Goal: Information Seeking & Learning: Learn about a topic

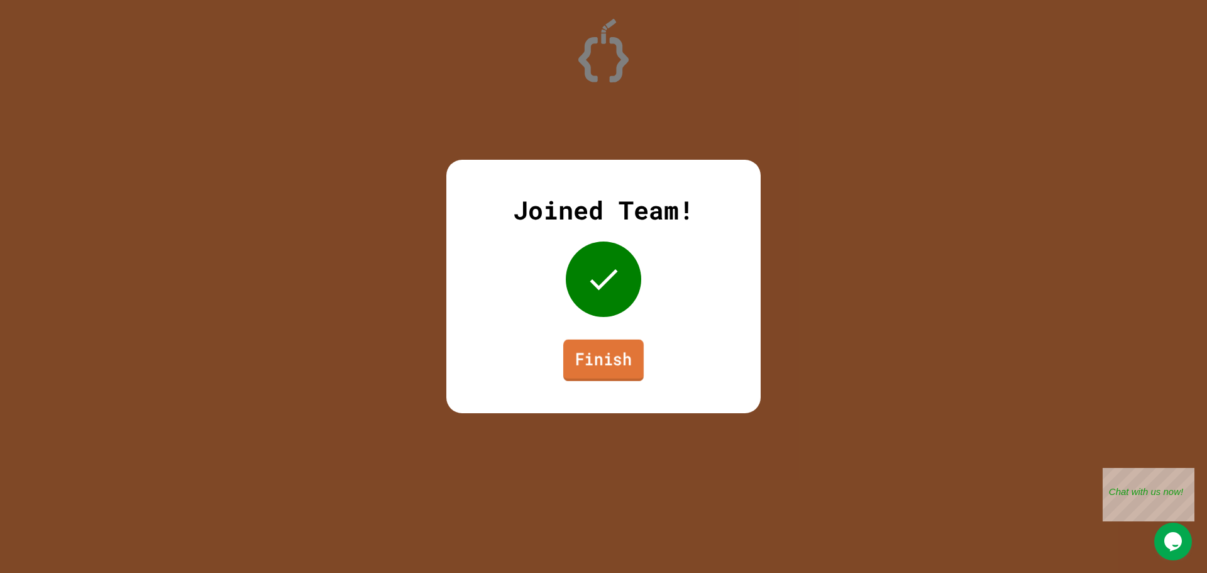
click at [613, 361] on link "Finish" at bounding box center [603, 359] width 80 height 41
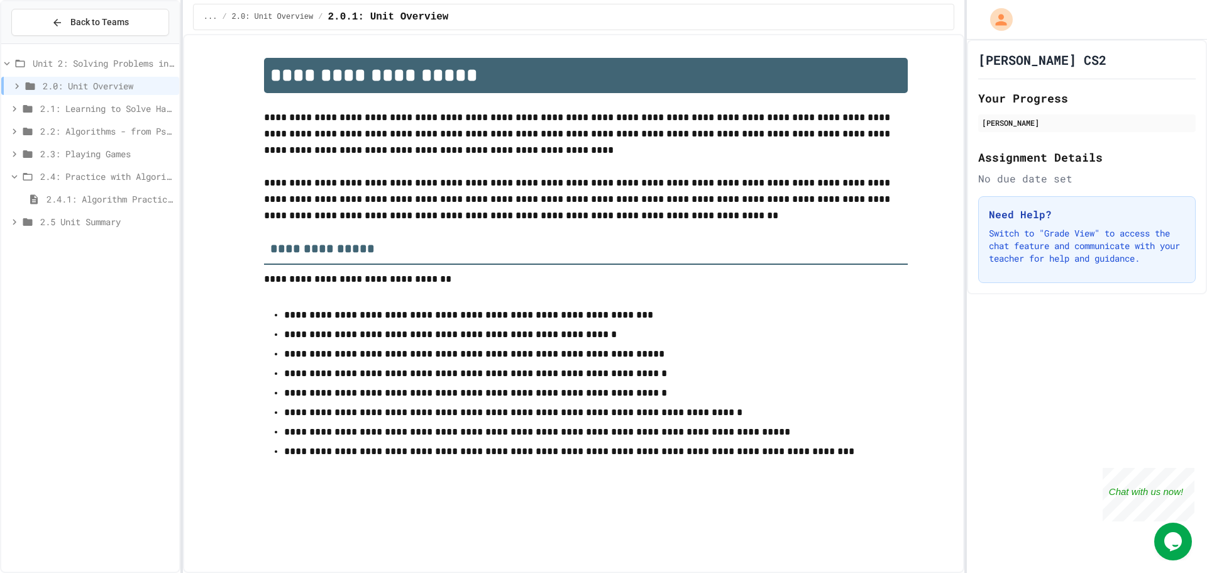
click at [45, 134] on span "2.2: Algorithms - from Pseudocode to Flowcharts" at bounding box center [107, 130] width 134 height 13
click at [81, 262] on span "2.4: Practice with Algorithms" at bounding box center [107, 266] width 134 height 13
click at [85, 244] on span "2.3: Playing Games" at bounding box center [107, 244] width 134 height 13
click at [87, 267] on span "2.3.1: Understanding Games with Flowcharts" at bounding box center [111, 266] width 128 height 13
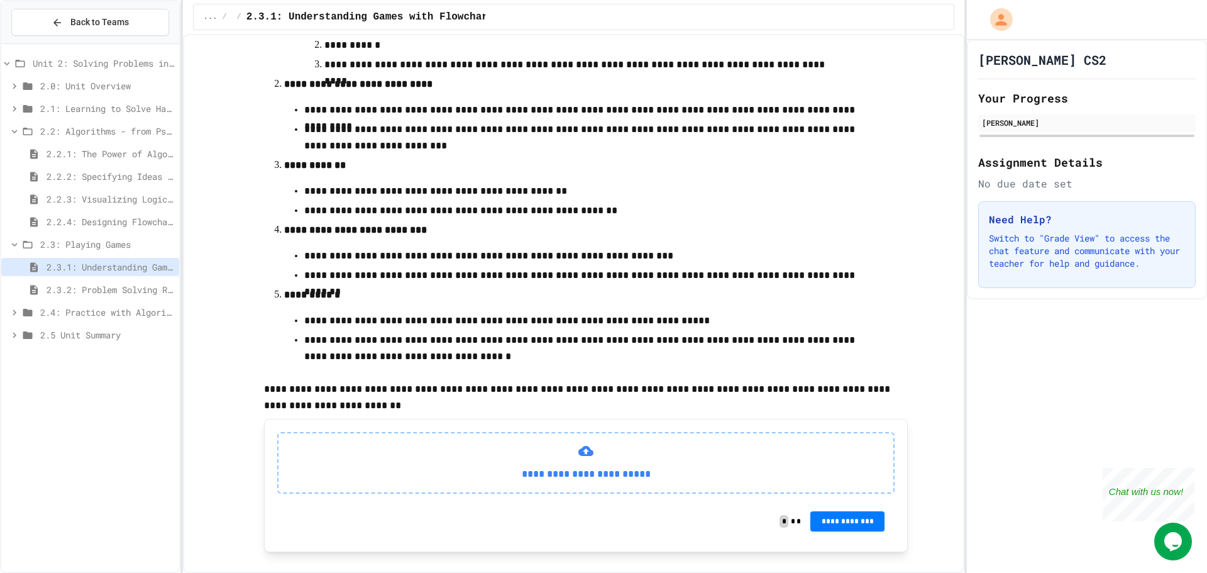
scroll to position [278, 0]
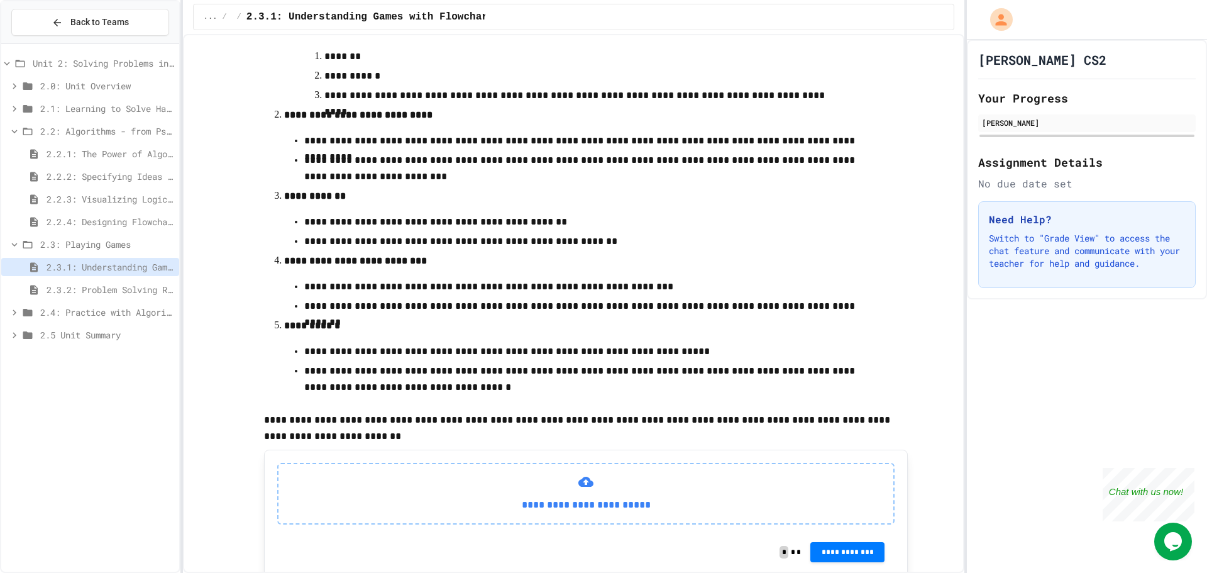
click at [105, 212] on div "2.2.4: Designing Flowcharts" at bounding box center [90, 221] width 178 height 18
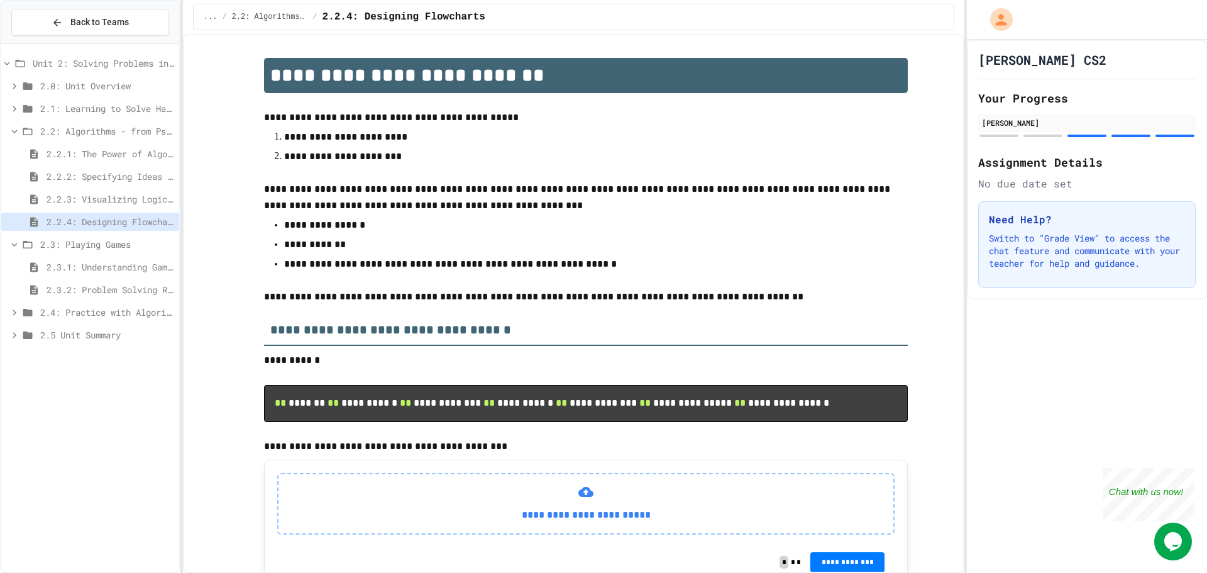
click at [67, 196] on span "2.2.3: Visualizing Logic with Flowcharts" at bounding box center [111, 198] width 128 height 13
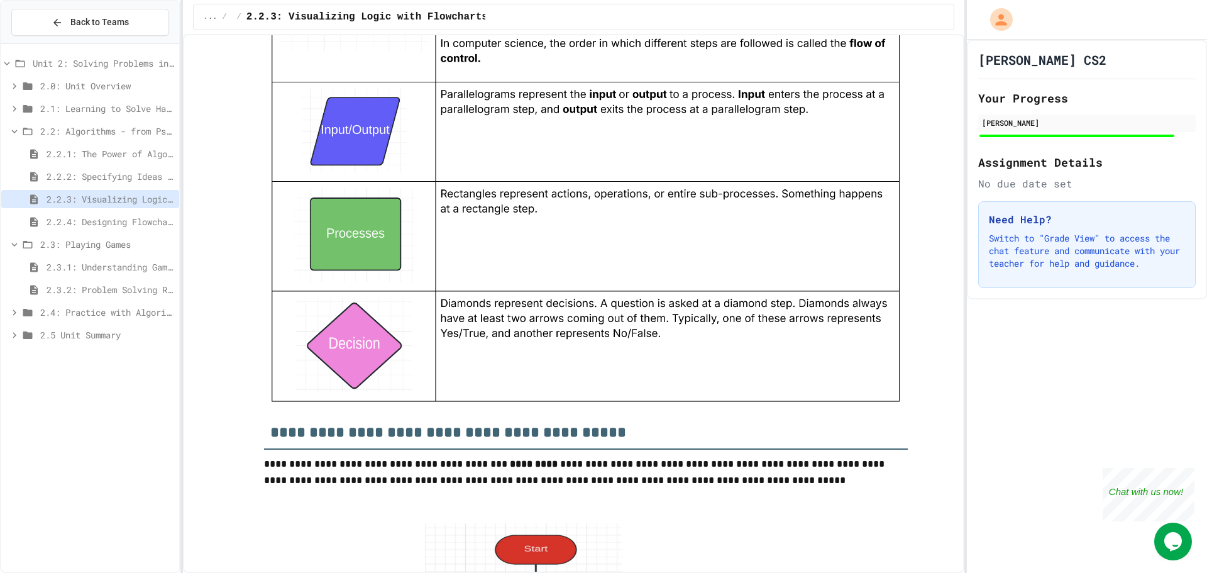
scroll to position [1320, 0]
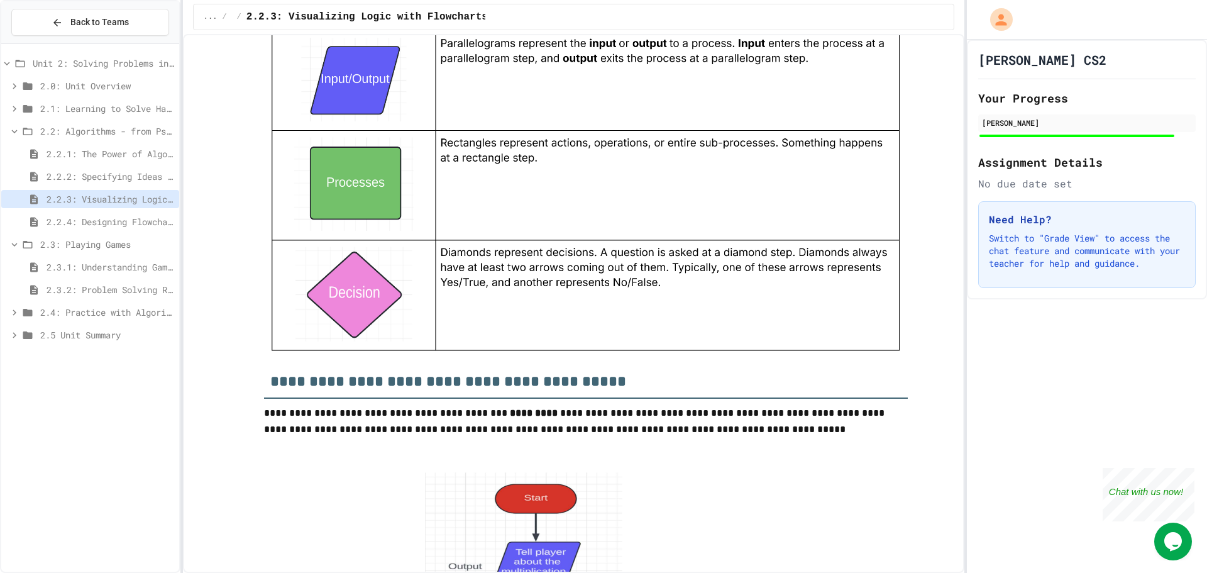
click at [104, 146] on div "2.2.1: The Power of Algorithms" at bounding box center [90, 154] width 178 height 18
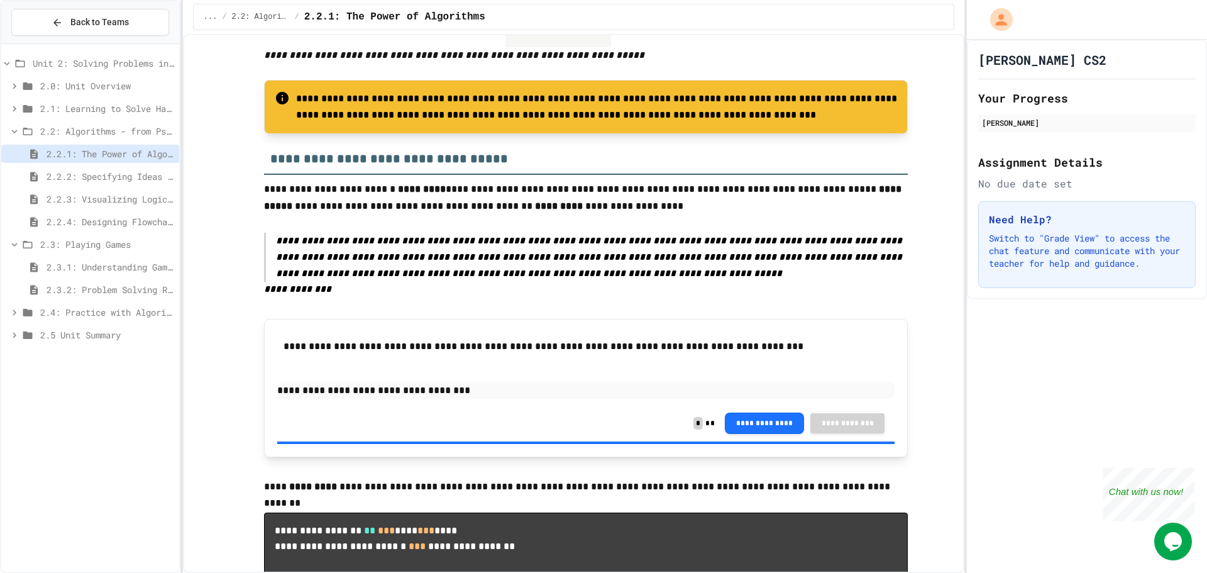
scroll to position [754, 0]
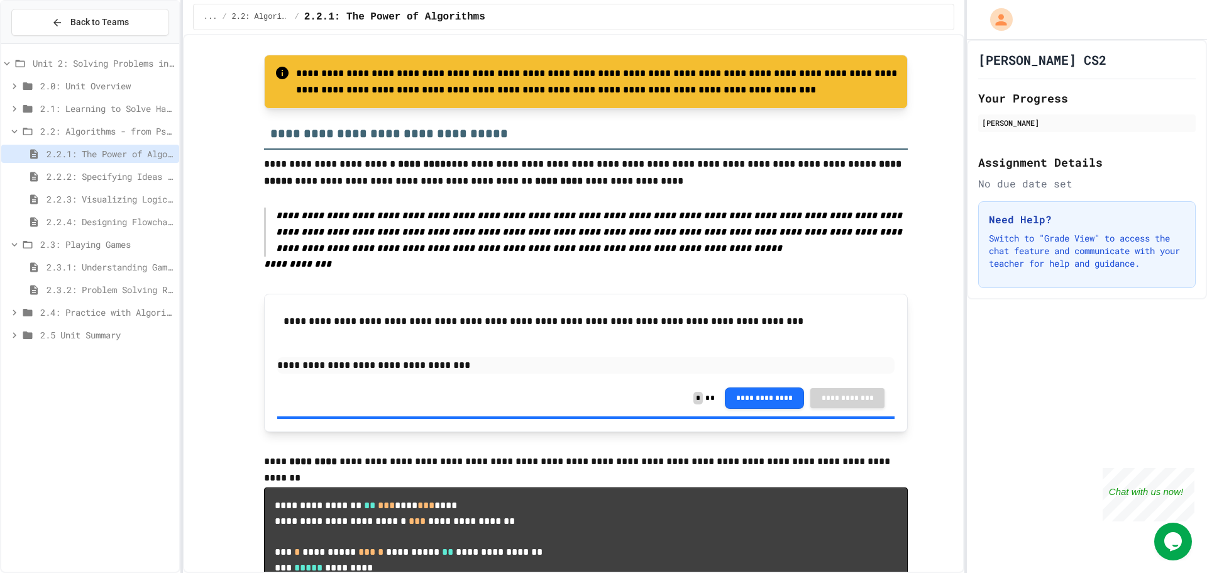
click at [97, 203] on span "2.2.3: Visualizing Logic with Flowcharts" at bounding box center [111, 198] width 128 height 13
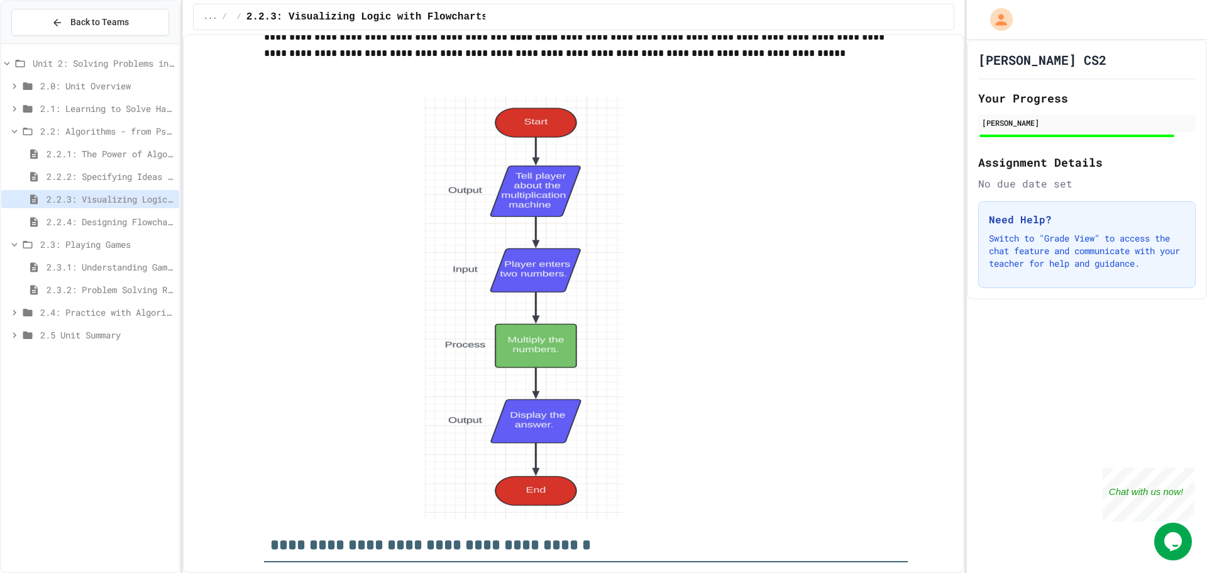
scroll to position [1697, 0]
